Goal: Task Accomplishment & Management: Manage account settings

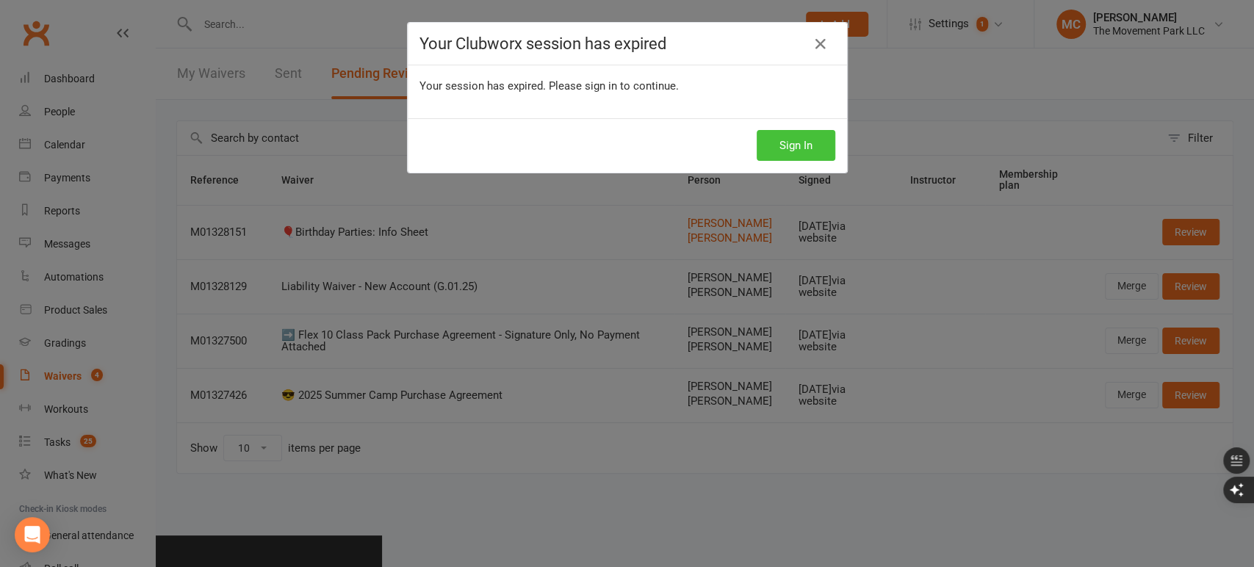
click at [776, 137] on button "Sign In" at bounding box center [796, 145] width 79 height 31
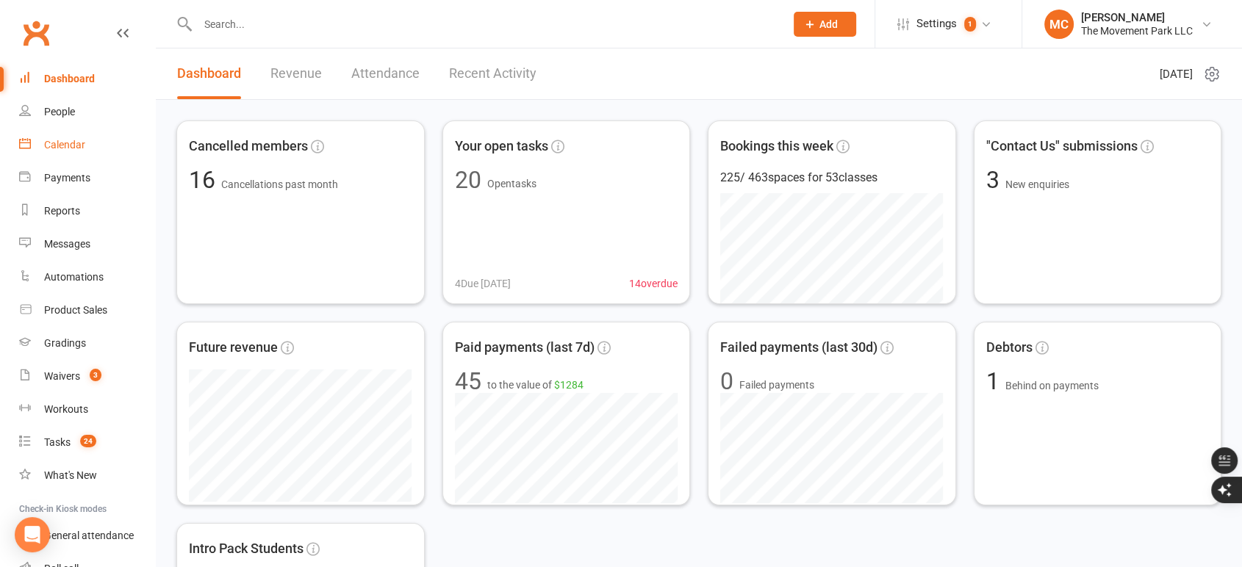
click at [71, 151] on link "Calendar" at bounding box center [87, 145] width 136 height 33
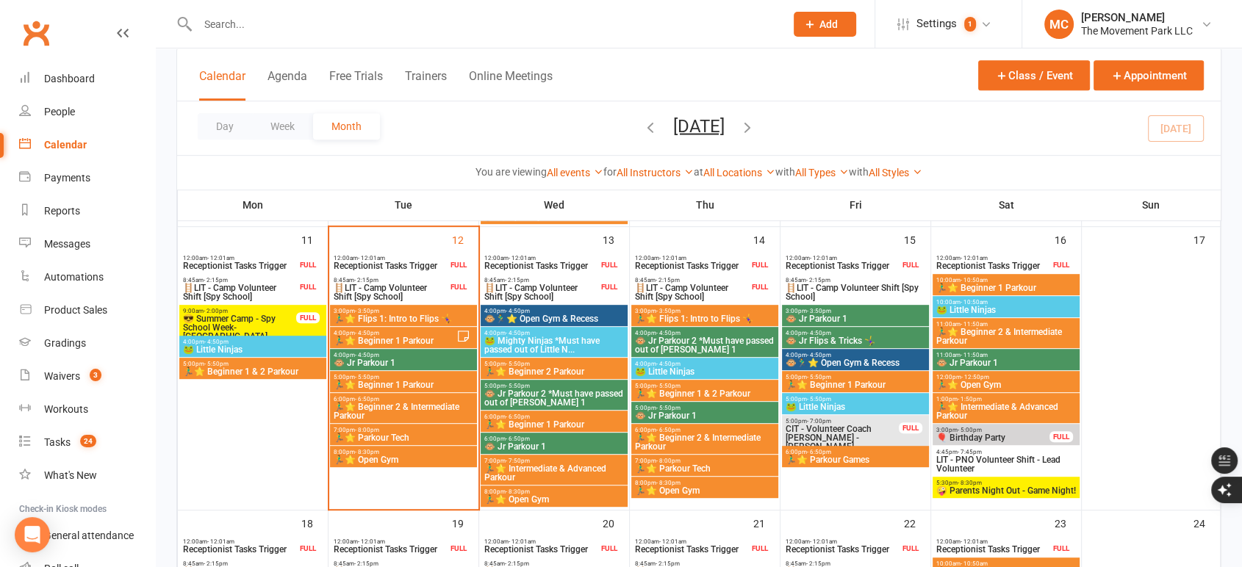
scroll to position [652, 0]
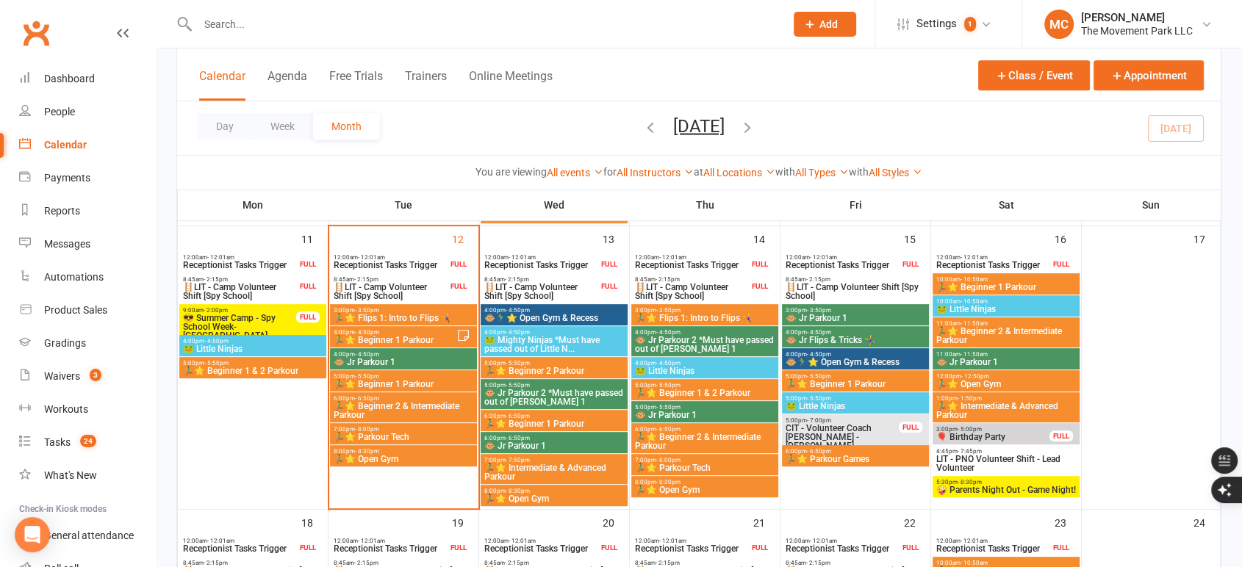
click at [426, 336] on span "🏃‍♂️⭐ Beginner 1 Parkour" at bounding box center [394, 340] width 123 height 9
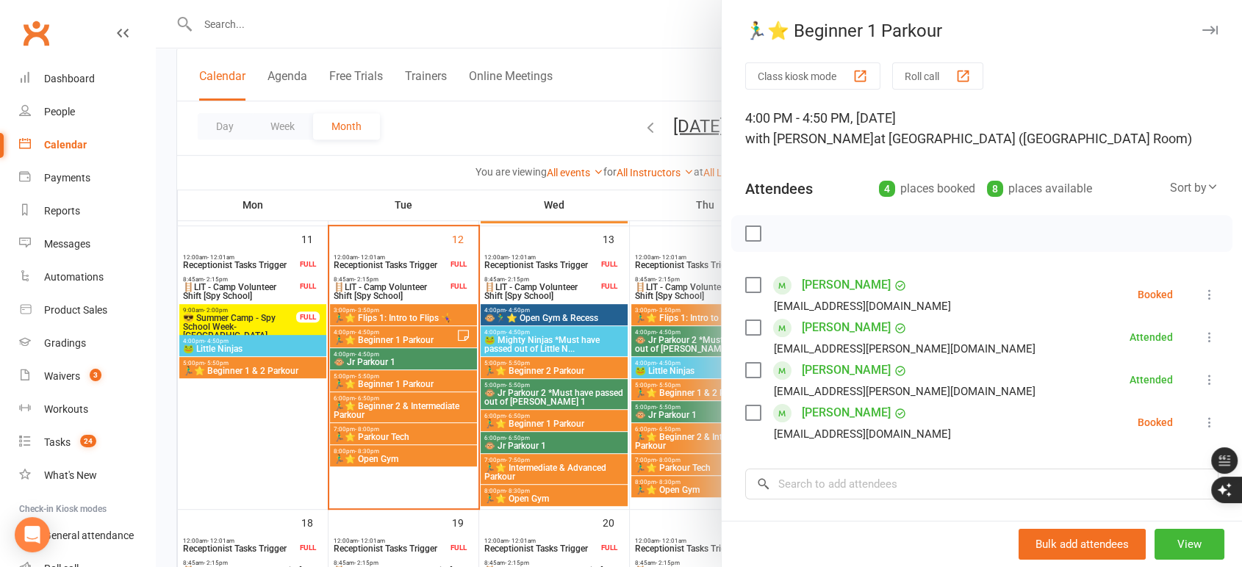
click at [825, 284] on link "Mason Mendoza" at bounding box center [846, 285] width 89 height 24
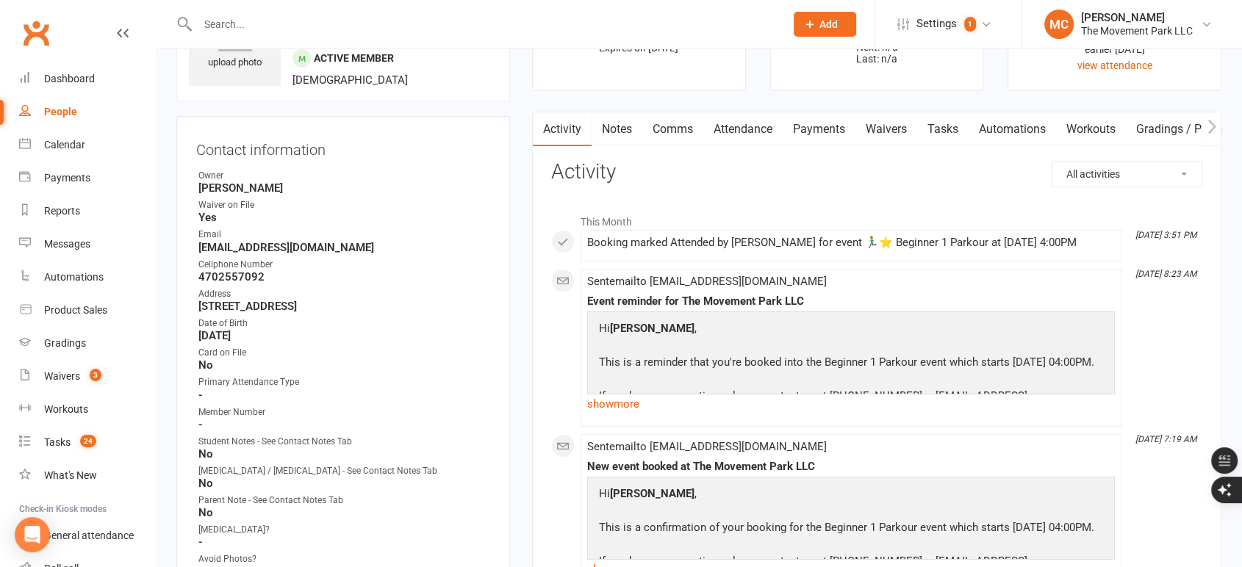
scroll to position [88, 0]
click at [752, 133] on link "Attendance" at bounding box center [742, 129] width 79 height 34
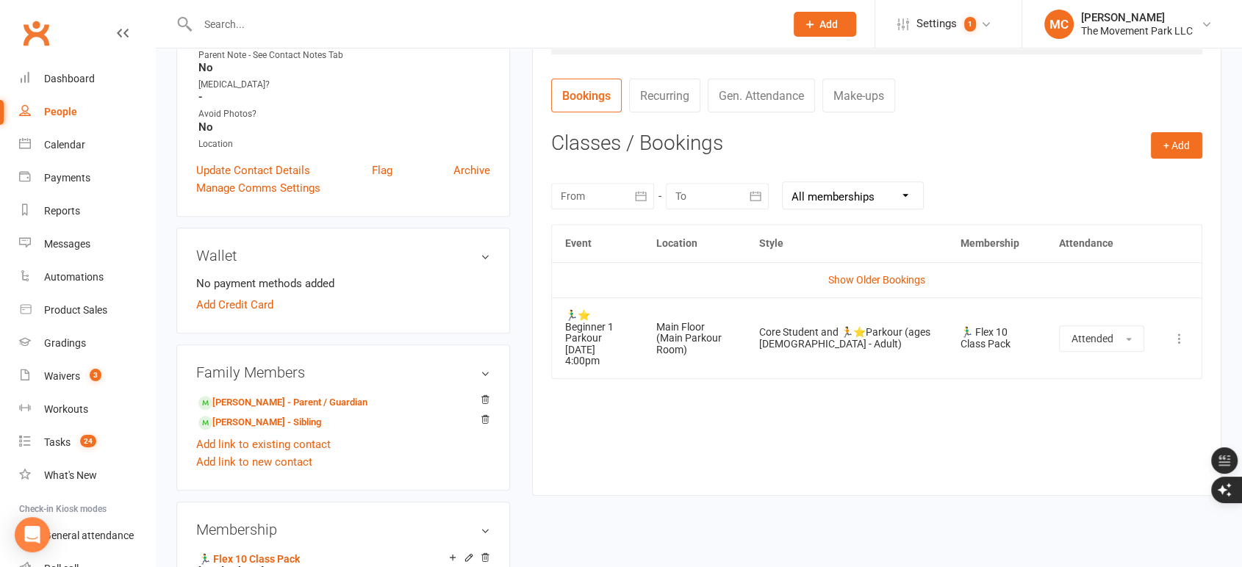
scroll to position [539, 0]
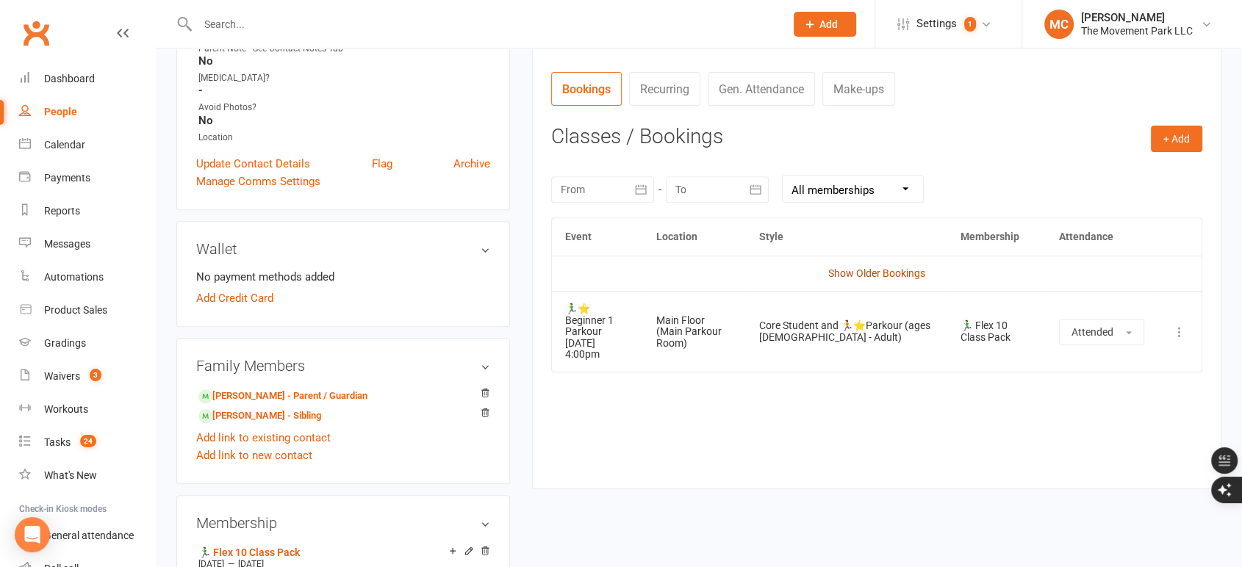
click at [858, 273] on link "Show Older Bookings" at bounding box center [876, 273] width 97 height 12
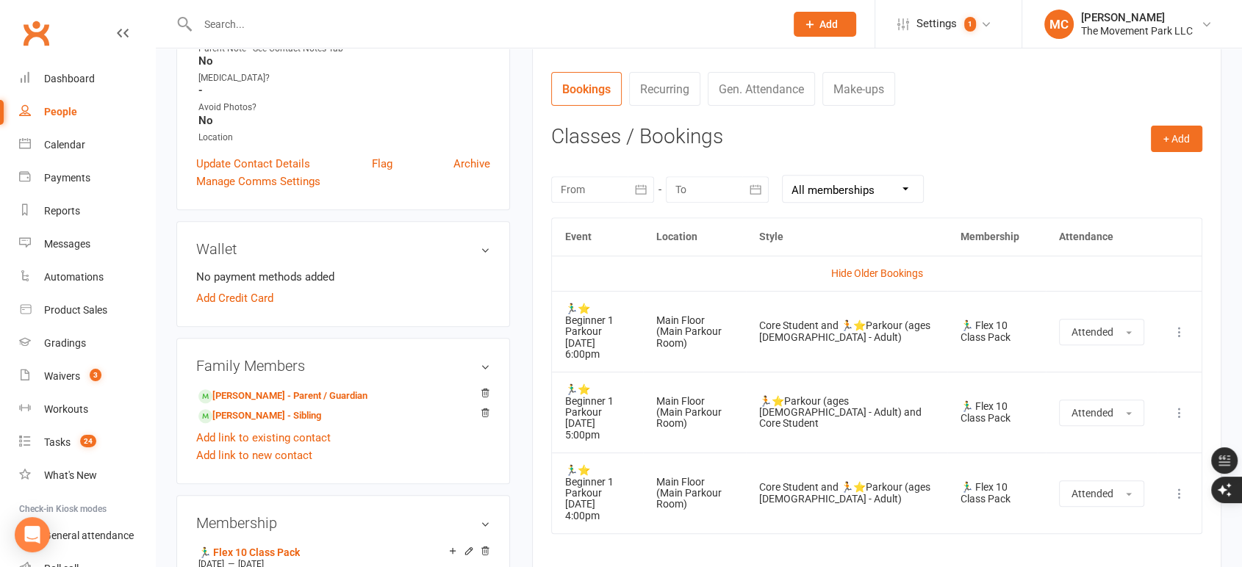
click at [858, 273] on link "Hide Older Bookings" at bounding box center [877, 273] width 92 height 12
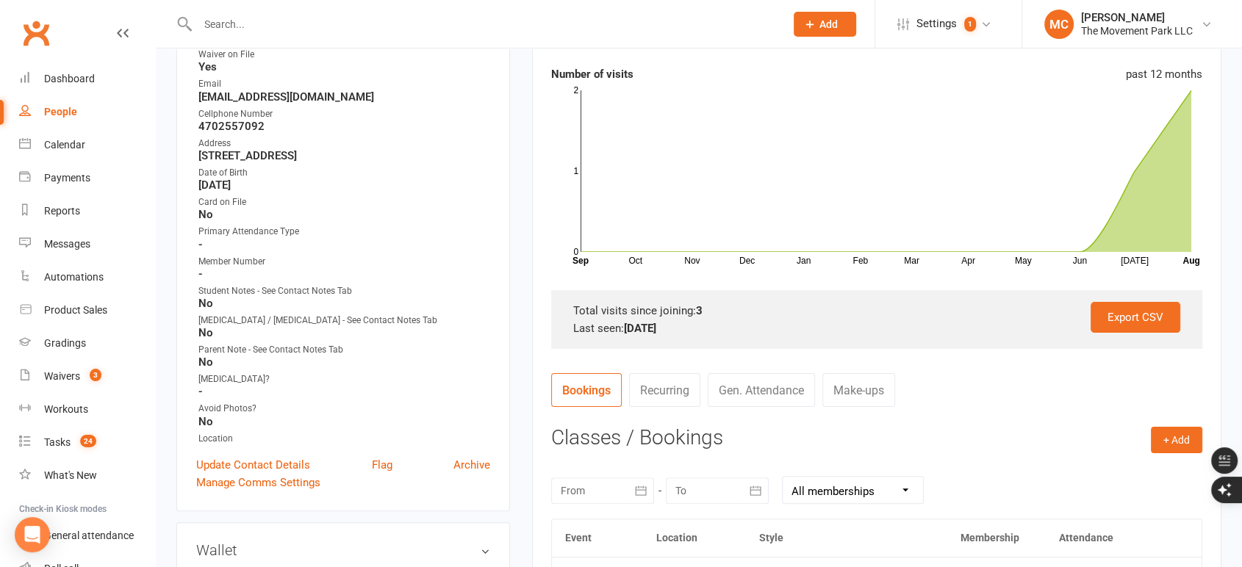
scroll to position [237, 0]
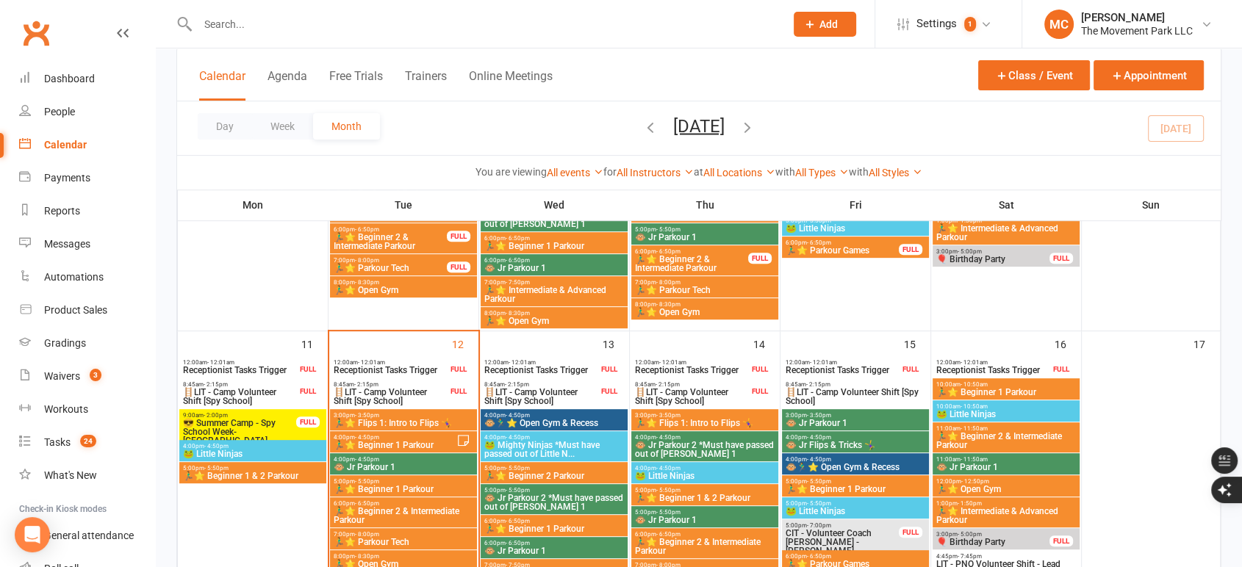
scroll to position [548, 0]
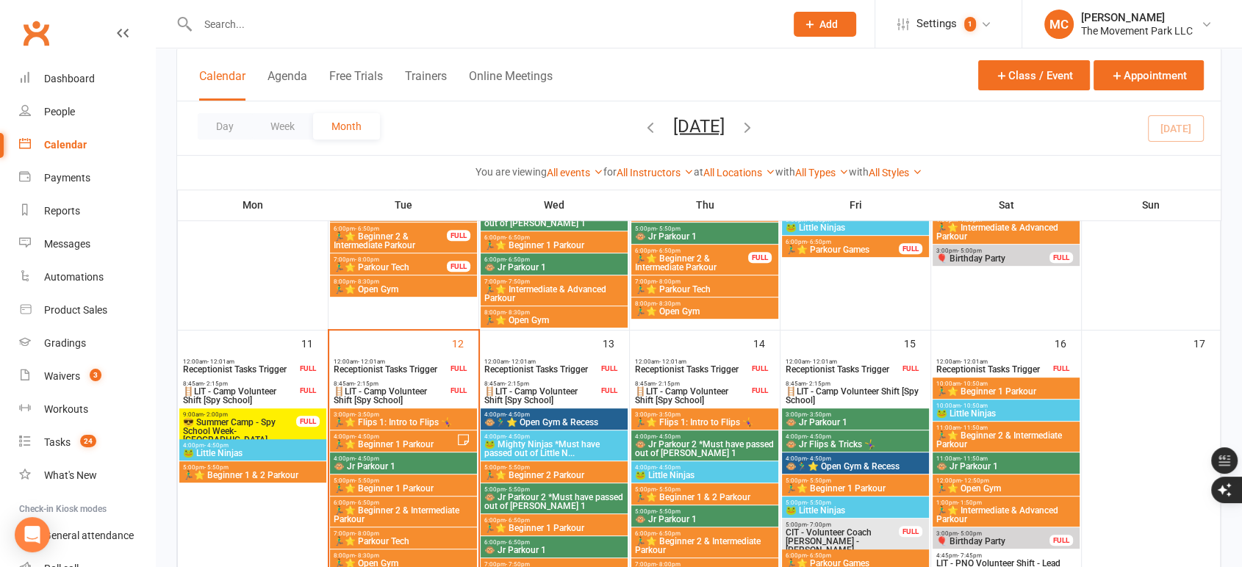
click at [382, 446] on span "🏃‍♂️⭐ Beginner 1 Parkour" at bounding box center [394, 444] width 123 height 9
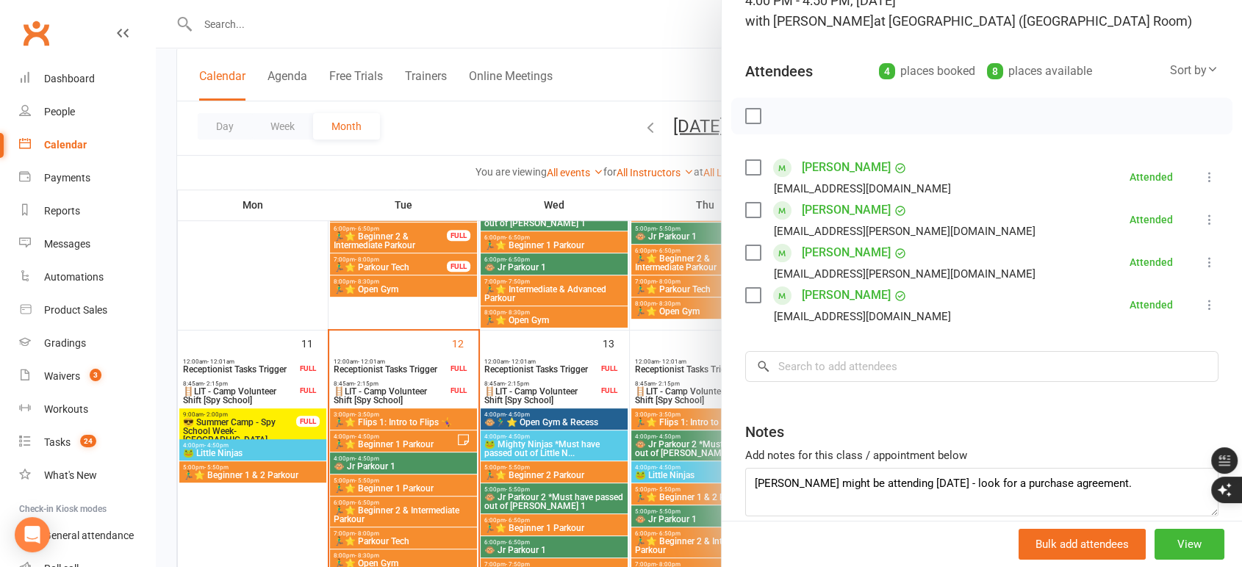
scroll to position [127, 0]
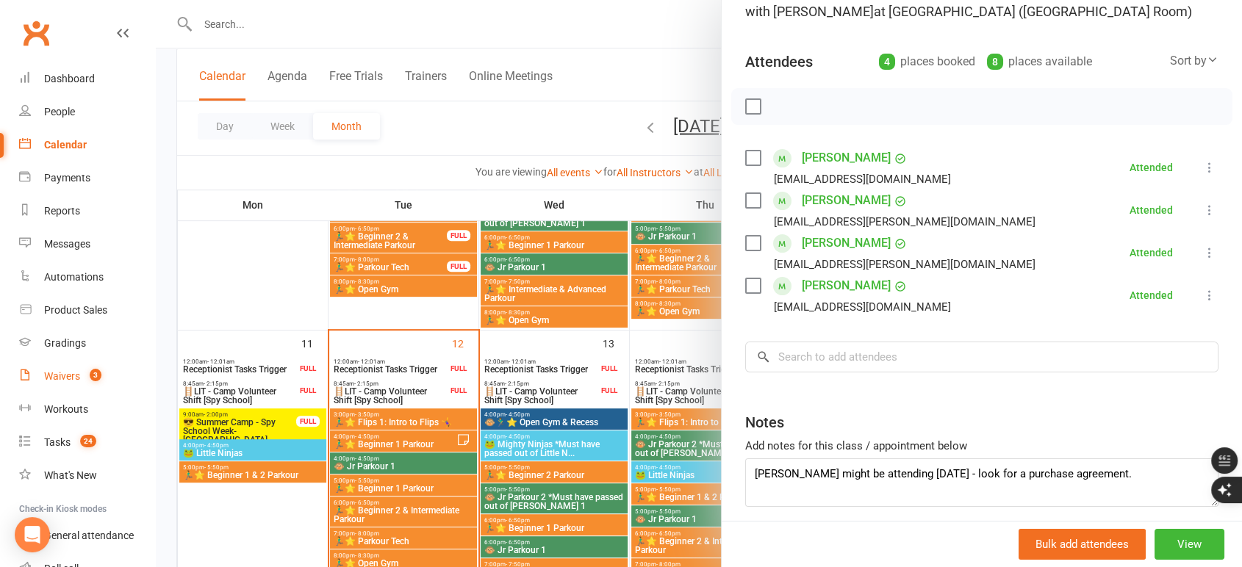
click at [66, 370] on div "Waivers" at bounding box center [62, 376] width 36 height 12
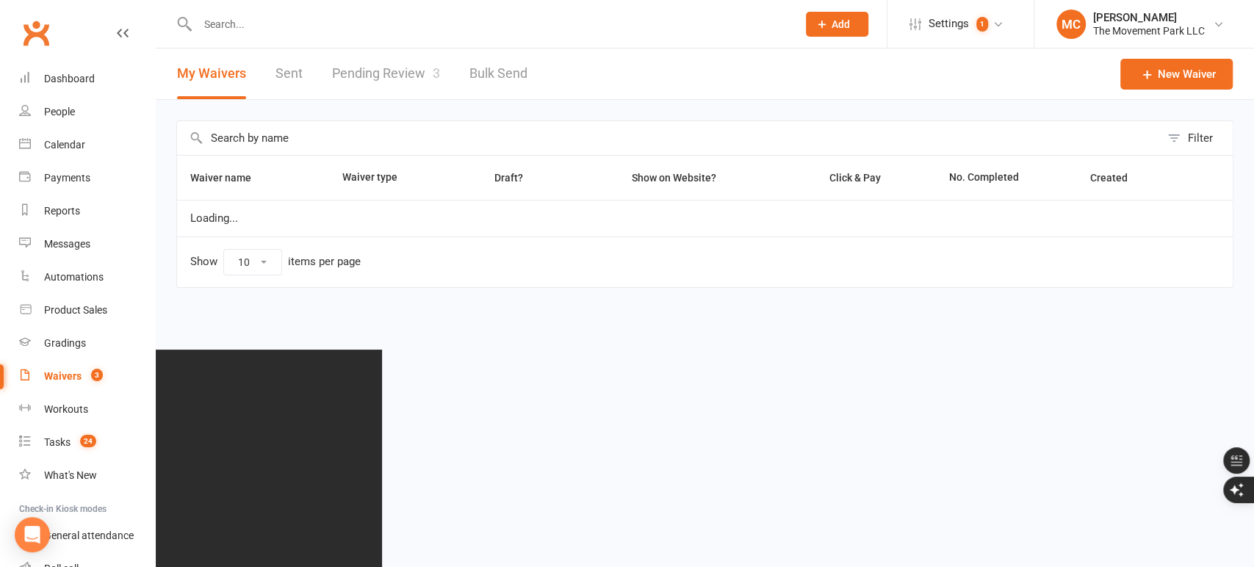
select select "100"
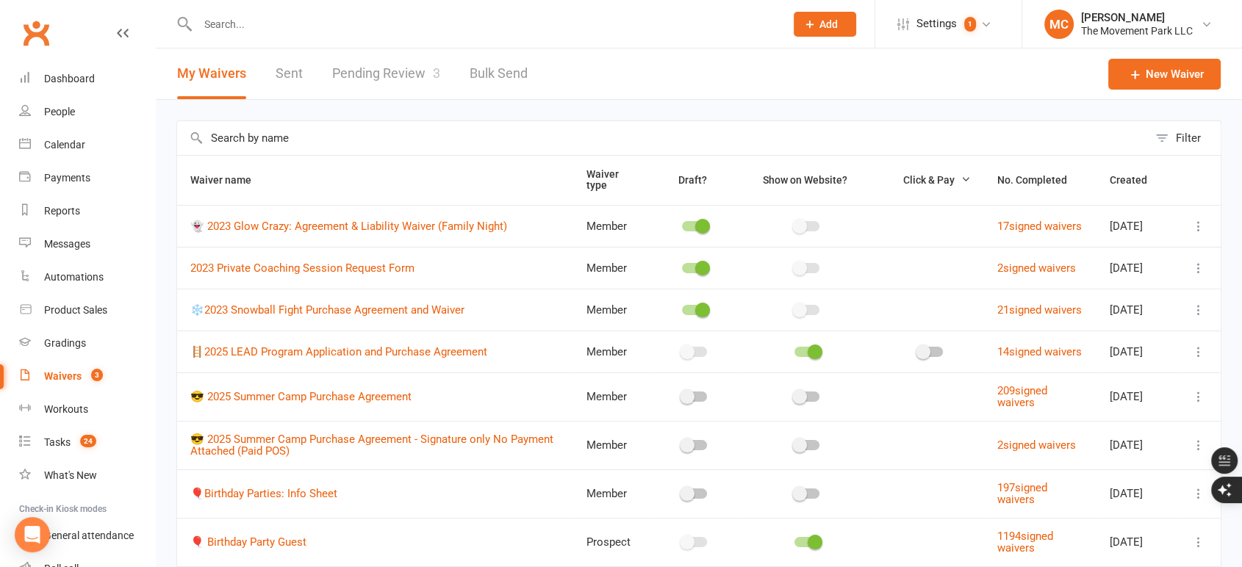
click at [389, 76] on link "Pending Review 3" at bounding box center [386, 73] width 108 height 51
